Goal: Navigation & Orientation: Find specific page/section

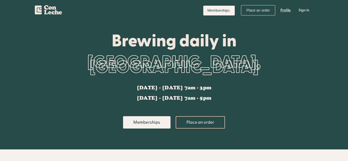
click at [286, 13] on link "Profile" at bounding box center [286, 10] width 18 height 15
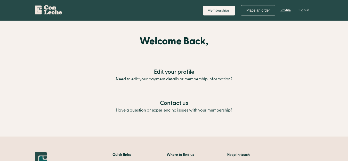
click at [283, 9] on link "Profile" at bounding box center [286, 10] width 18 height 15
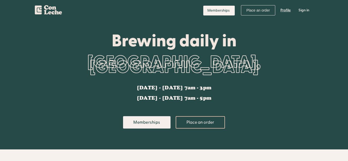
click at [283, 10] on link "Profile" at bounding box center [286, 10] width 18 height 15
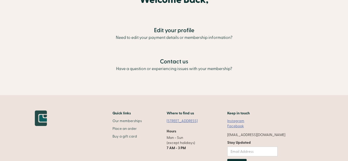
scroll to position [52, 0]
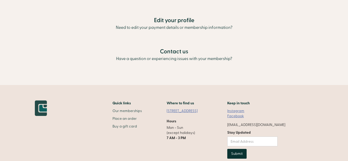
click at [177, 52] on h2 "Contact us" at bounding box center [174, 51] width 348 height 9
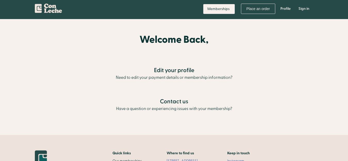
scroll to position [0, 0]
